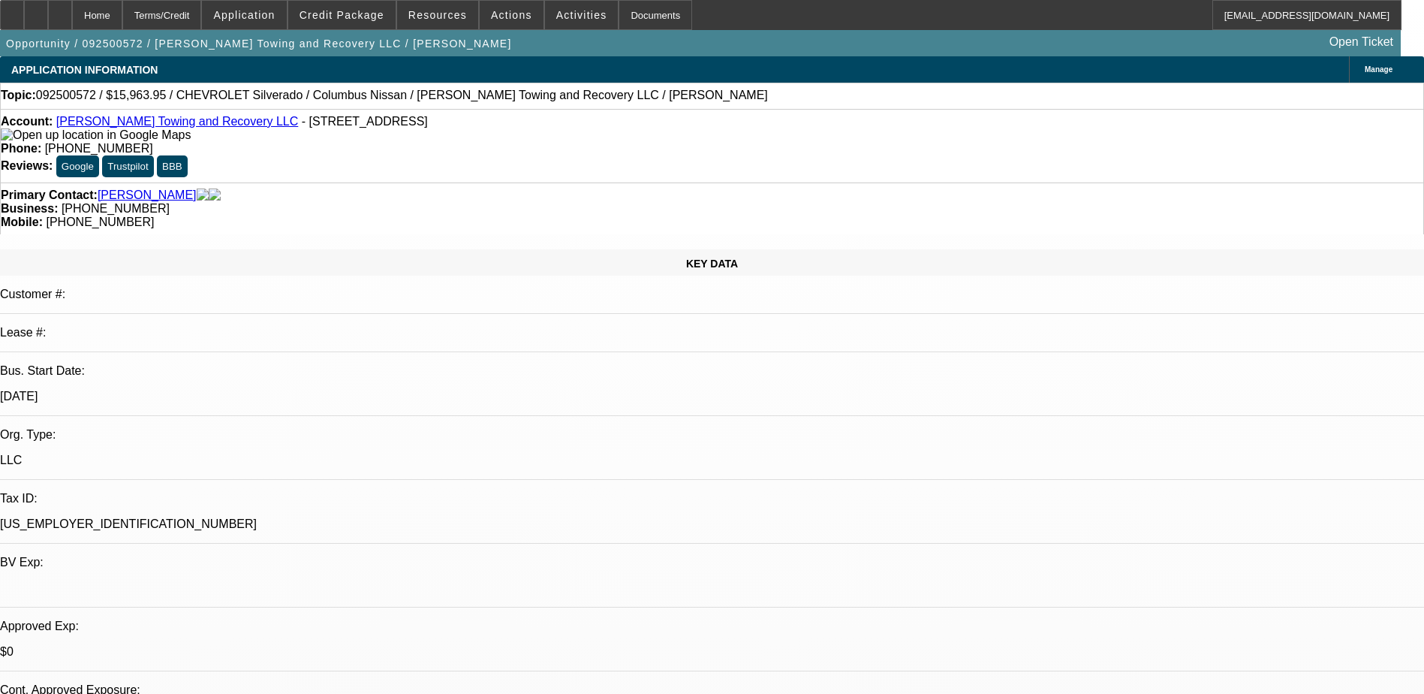
select select "0"
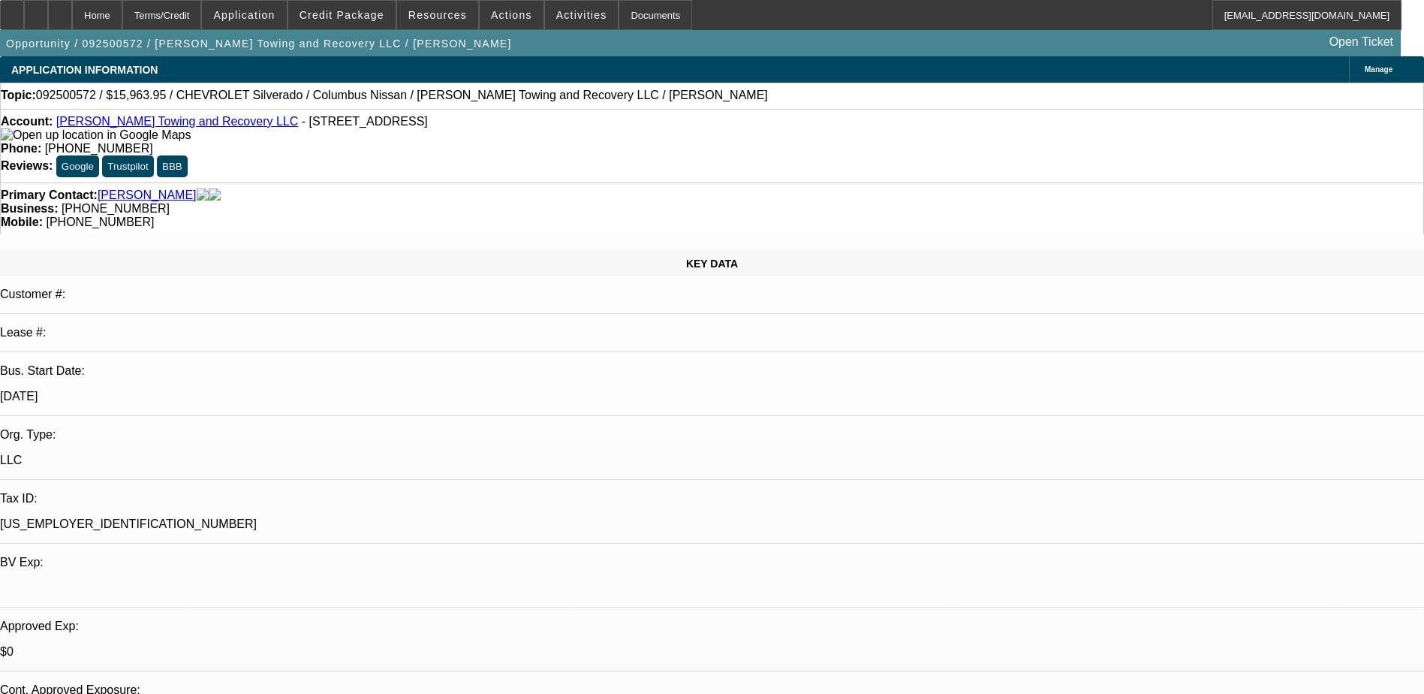
select select "0"
select select "1"
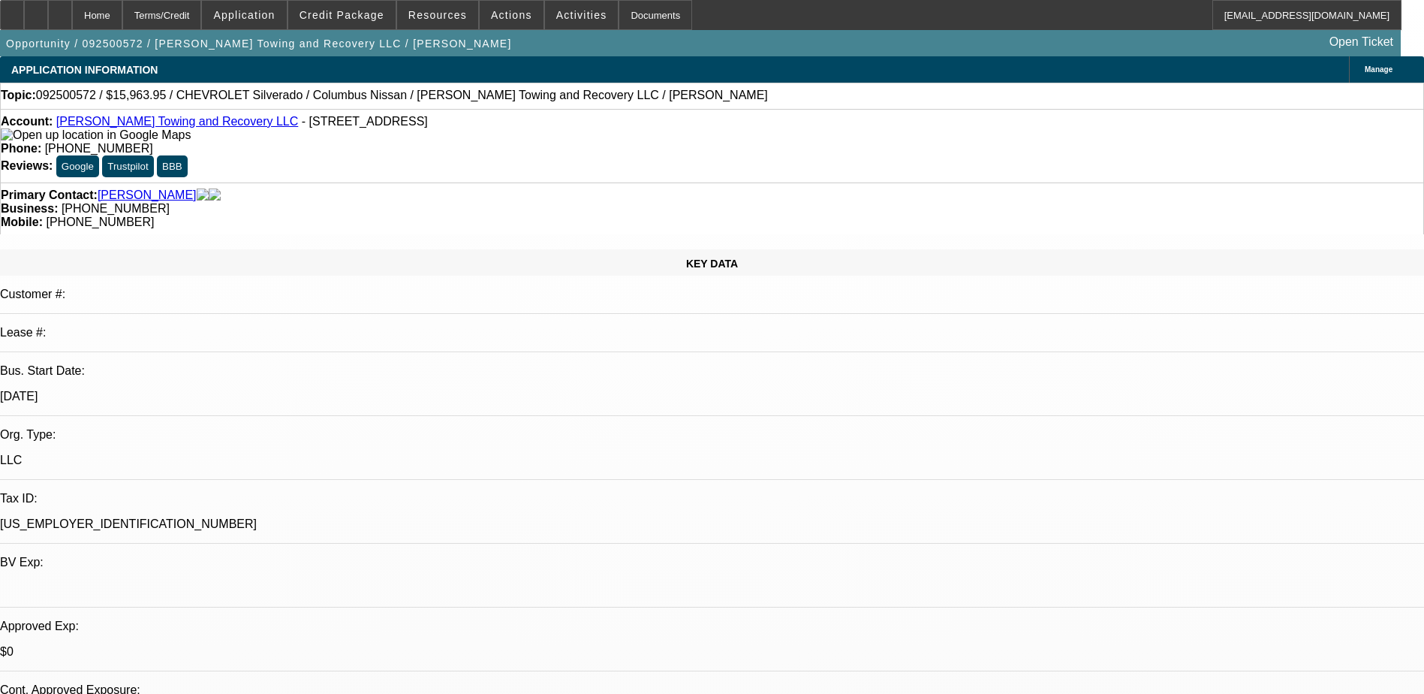
select select "2"
select select "1"
select select "2"
select select "1"
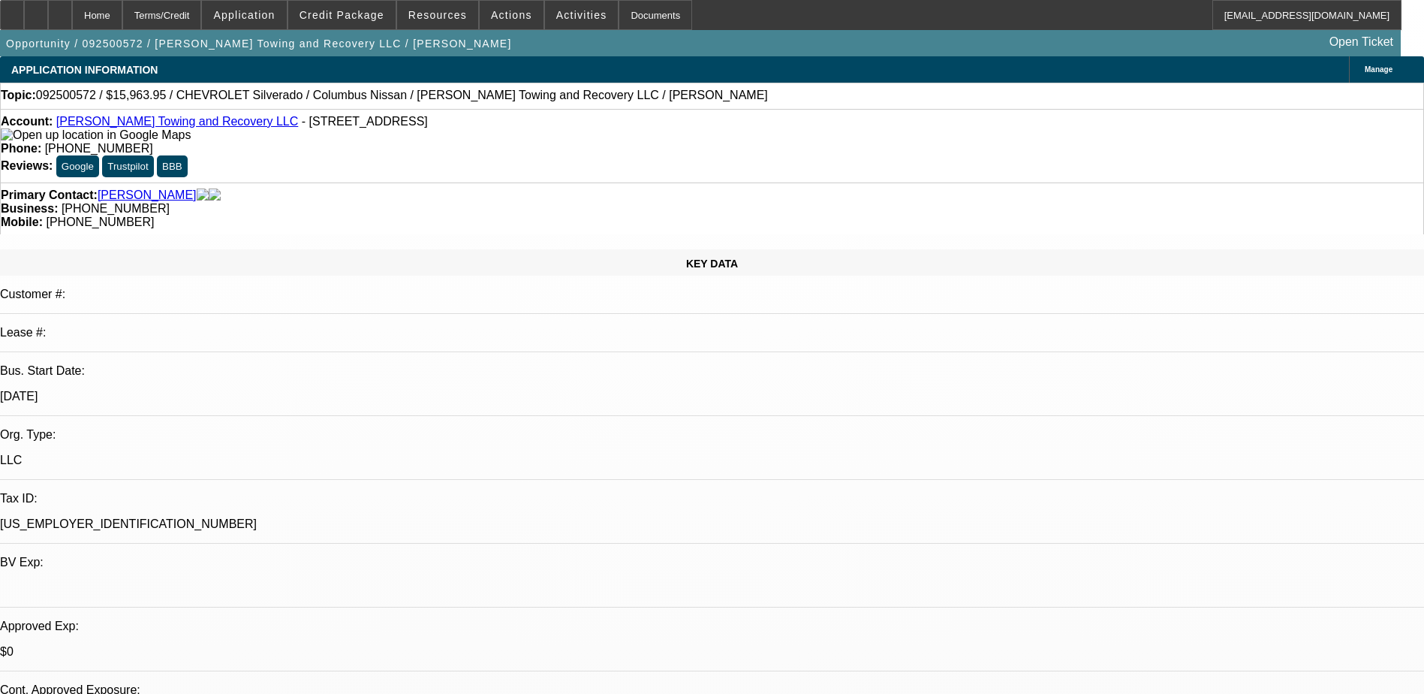
select select "1"
select select "2"
select select "21"
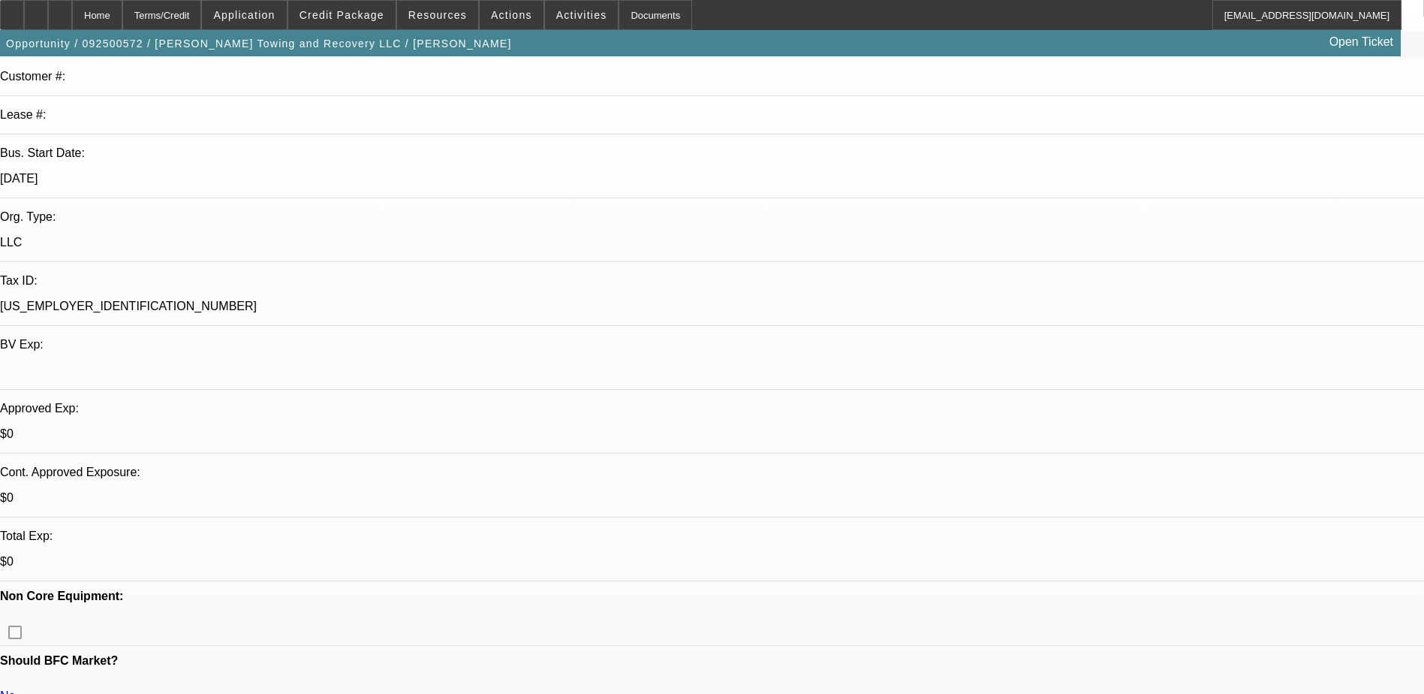
scroll to position [225, 0]
